Goal: Transaction & Acquisition: Purchase product/service

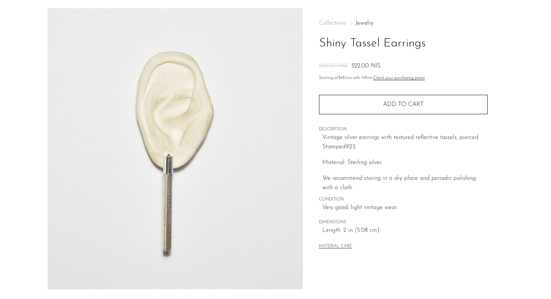
scroll to position [13, 0]
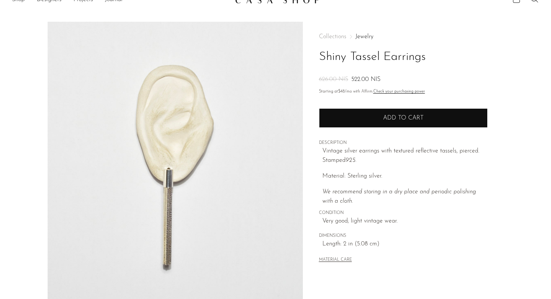
click at [393, 124] on button "Add to cart" at bounding box center [403, 117] width 169 height 19
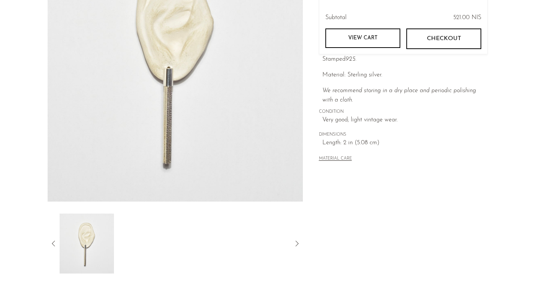
scroll to position [117, 0]
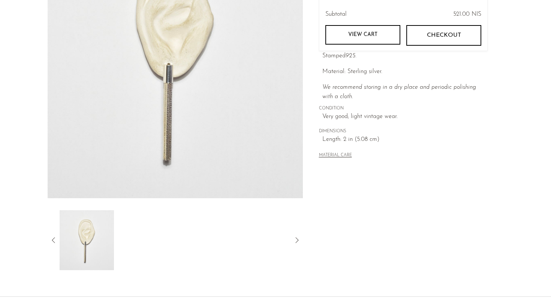
click at [372, 36] on link "View cart" at bounding box center [362, 34] width 75 height 19
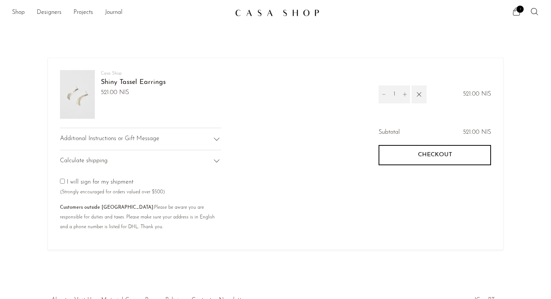
scroll to position [1, 0]
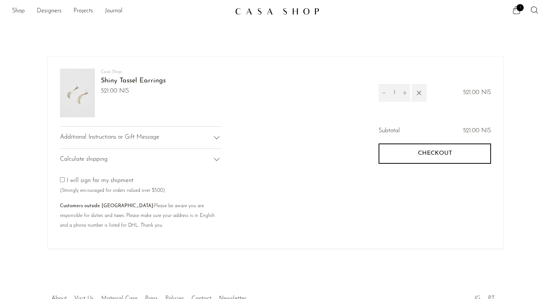
click at [63, 180] on input"] "checkbox" at bounding box center [62, 179] width 5 height 5
checkbox input"] "true"
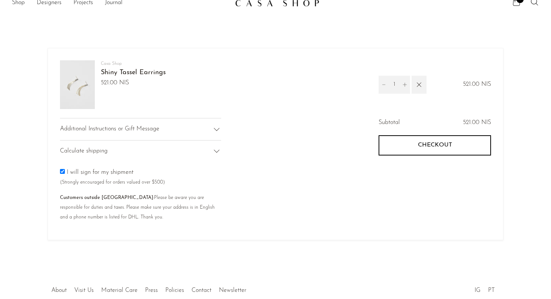
scroll to position [12, 0]
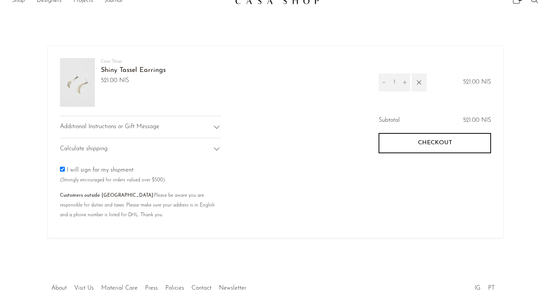
click at [204, 147] on div "Calculate shipping" at bounding box center [140, 149] width 161 height 22
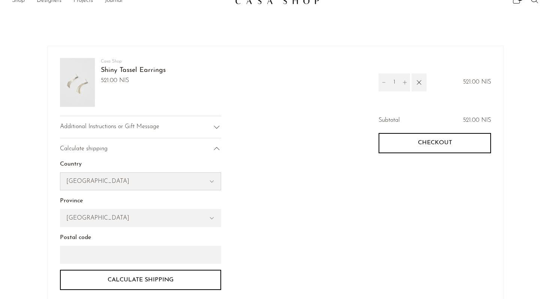
click at [180, 177] on select "[GEOGRAPHIC_DATA] [GEOGRAPHIC_DATA] [GEOGRAPHIC_DATA] [GEOGRAPHIC_DATA] --- [GE…" at bounding box center [140, 181] width 160 height 17
select select "Israel"
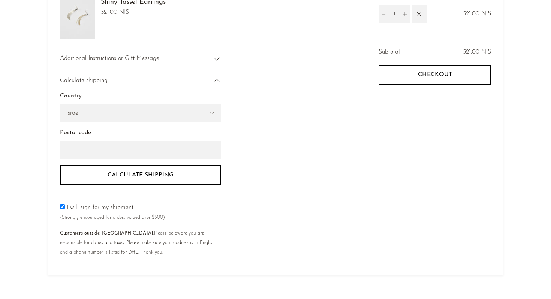
scroll to position [85, 0]
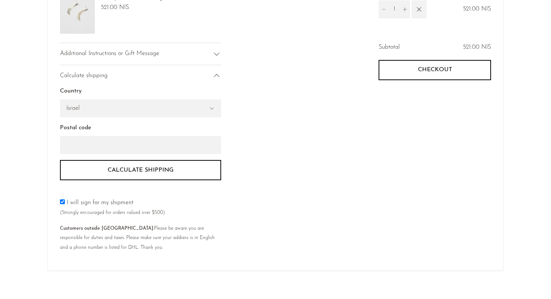
click at [195, 172] on button "Calculate shipping" at bounding box center [140, 170] width 161 height 20
